Goal: Check status: Check status

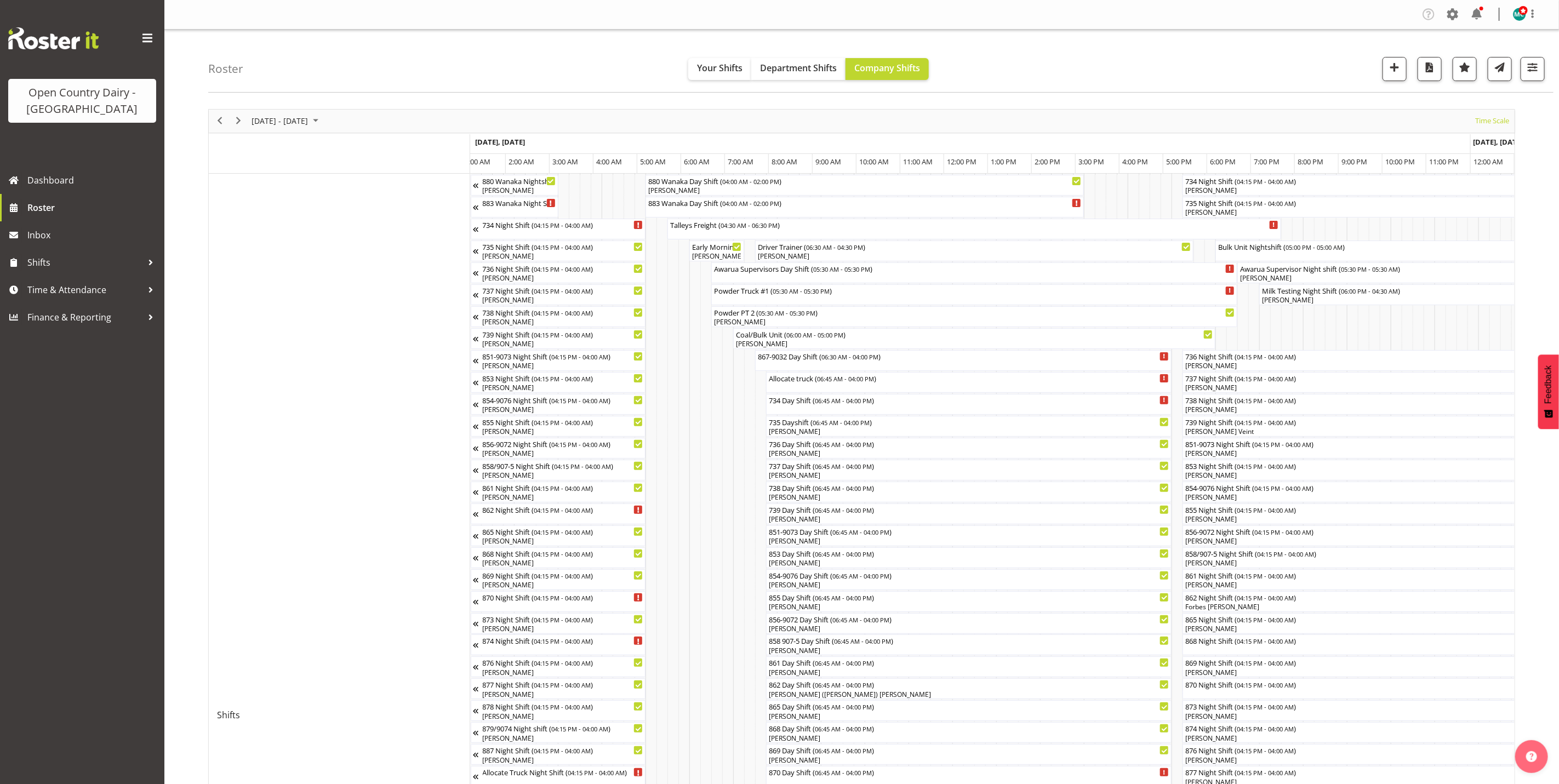
scroll to position [0, 2158]
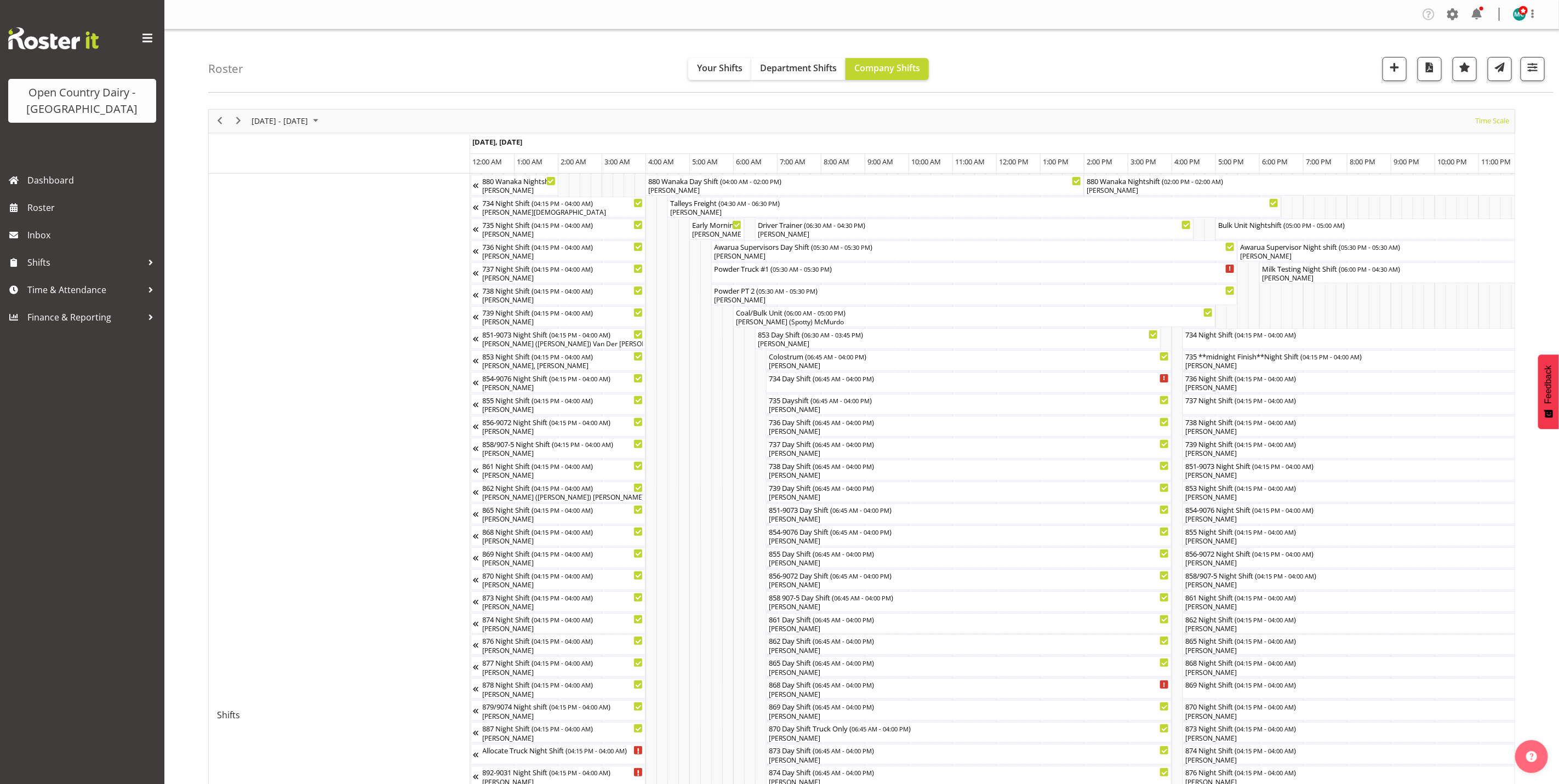
scroll to position [0, 3126]
